Goal: Navigation & Orientation: Find specific page/section

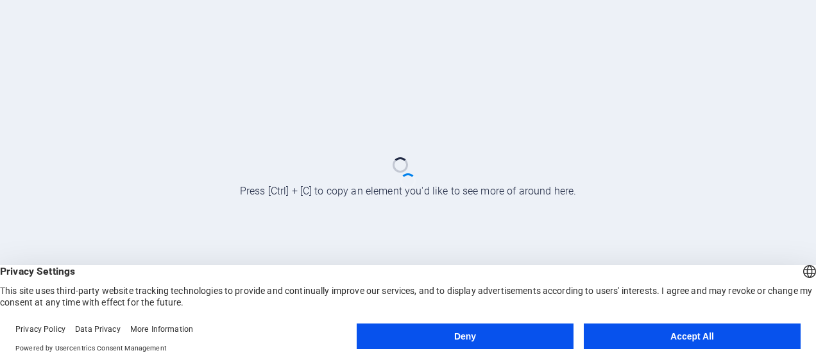
click at [650, 334] on button "Accept All" at bounding box center [692, 336] width 217 height 26
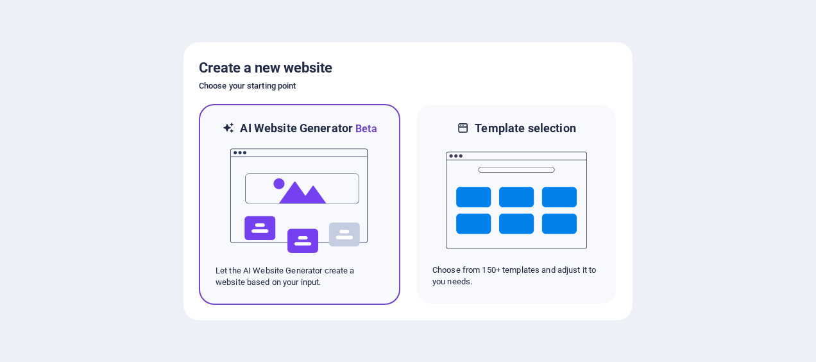
click at [326, 204] on img at bounding box center [299, 201] width 141 height 128
